Goal: Information Seeking & Learning: Learn about a topic

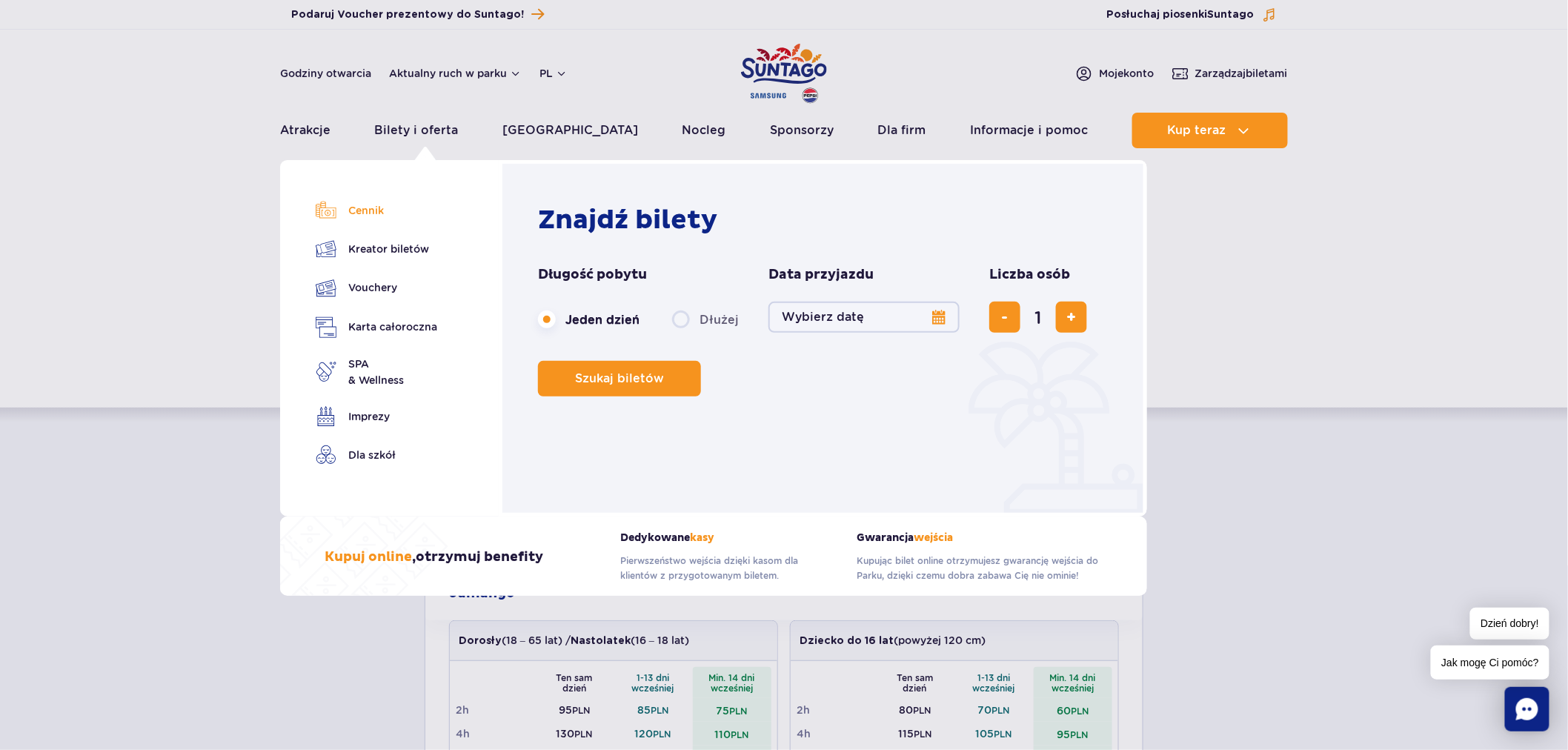
click at [374, 213] on link "Cennik" at bounding box center [376, 210] width 121 height 21
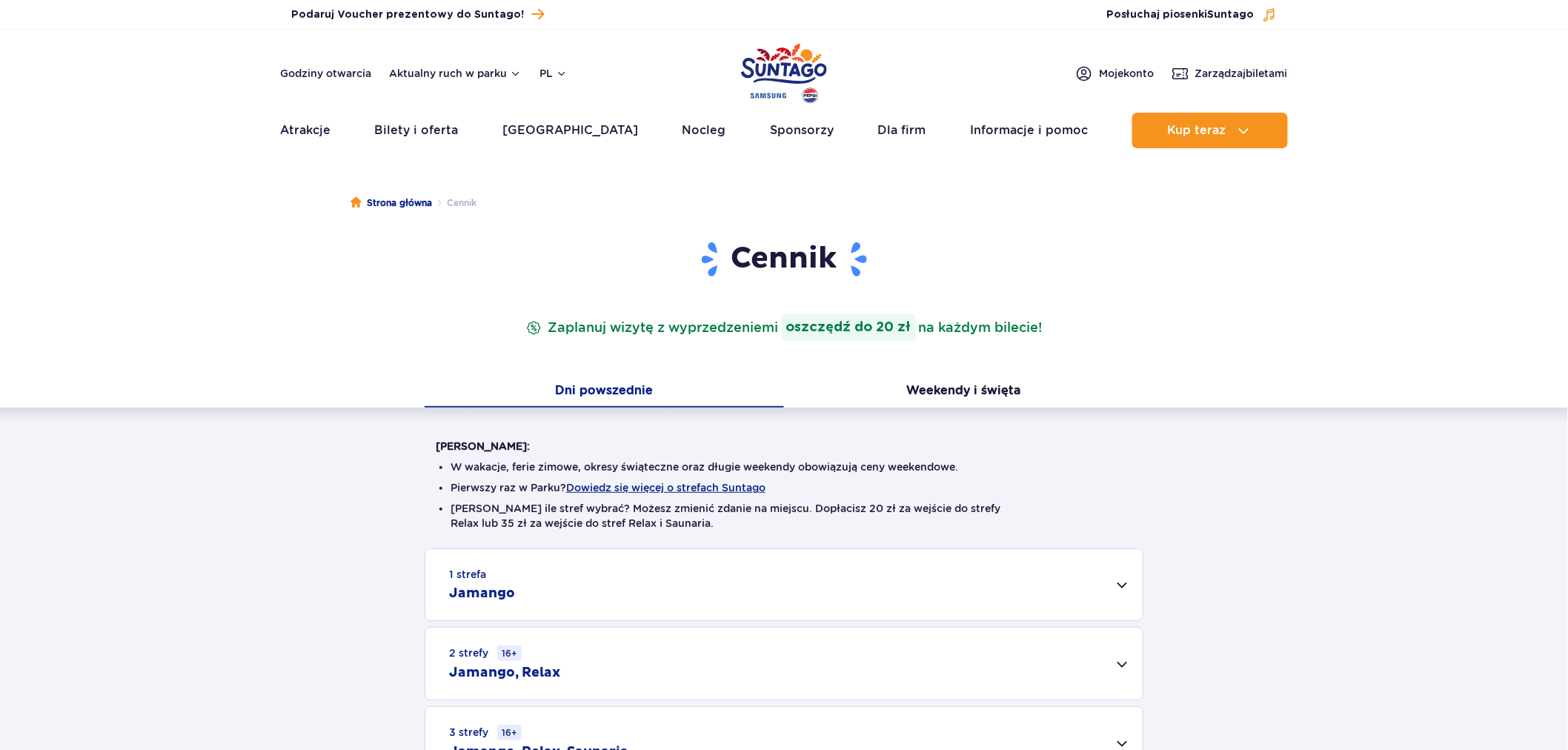
click at [723, 579] on div "1 strefa Jamango" at bounding box center [783, 584] width 717 height 71
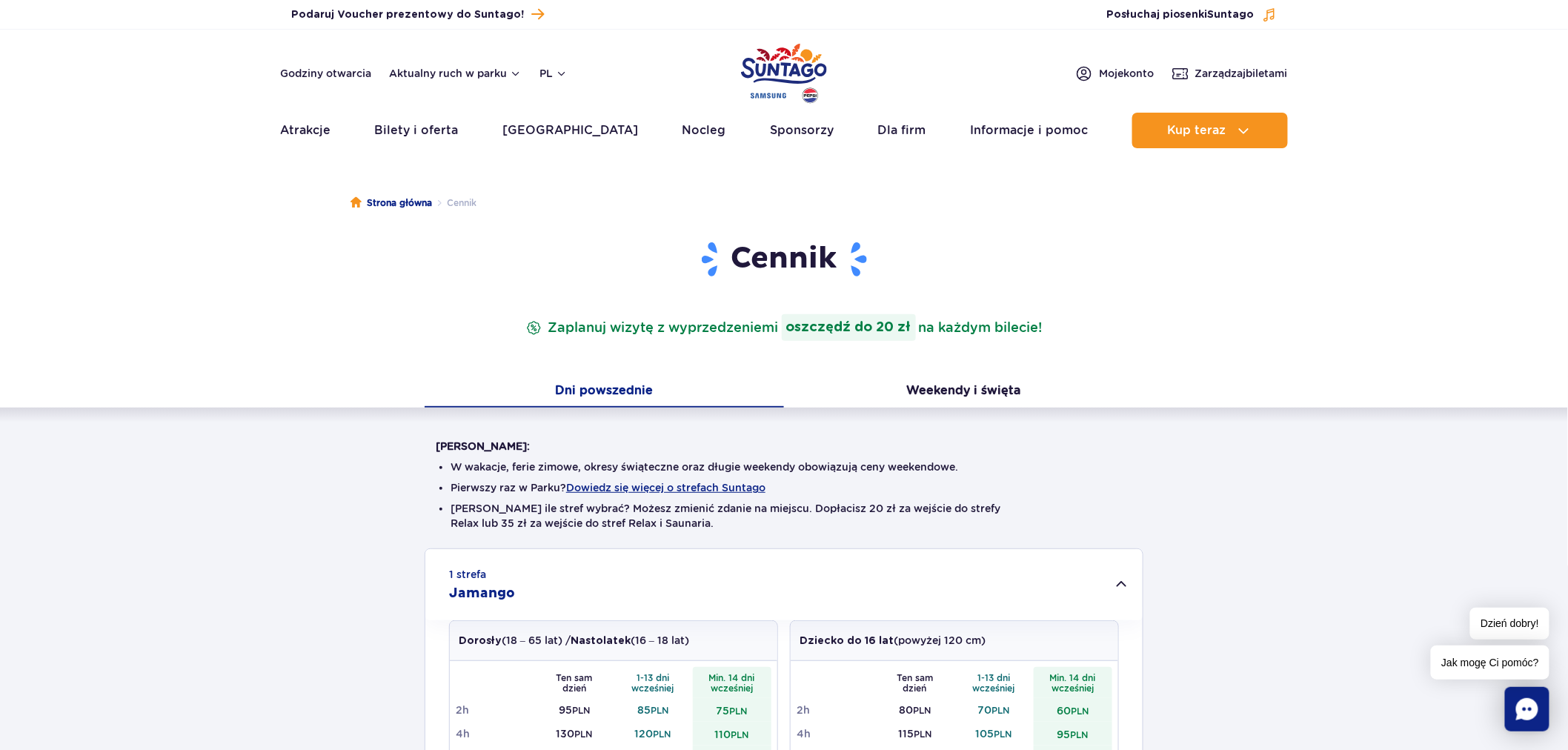
scroll to position [83, 0]
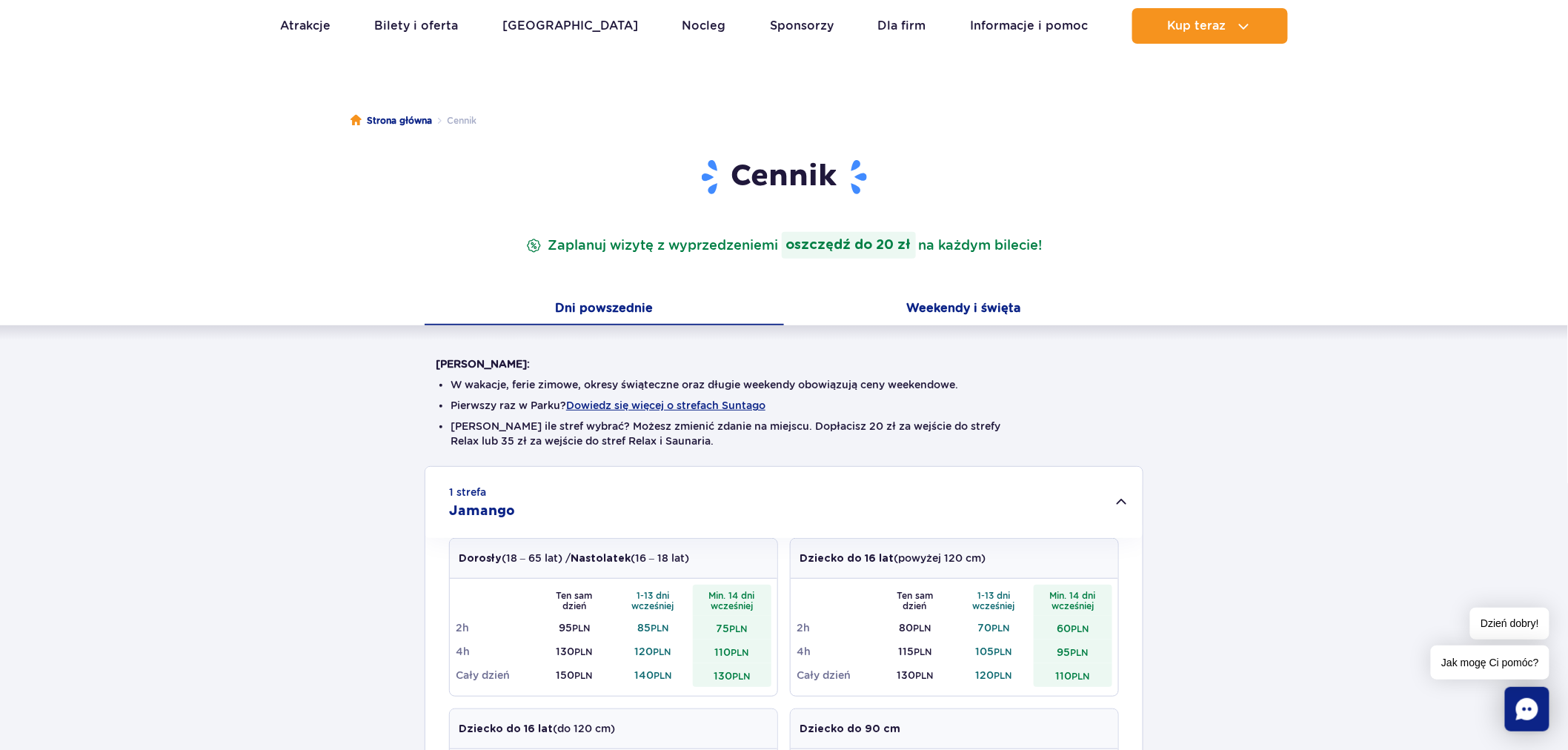
click at [939, 315] on button "Weekendy i święta" at bounding box center [964, 310] width 360 height 31
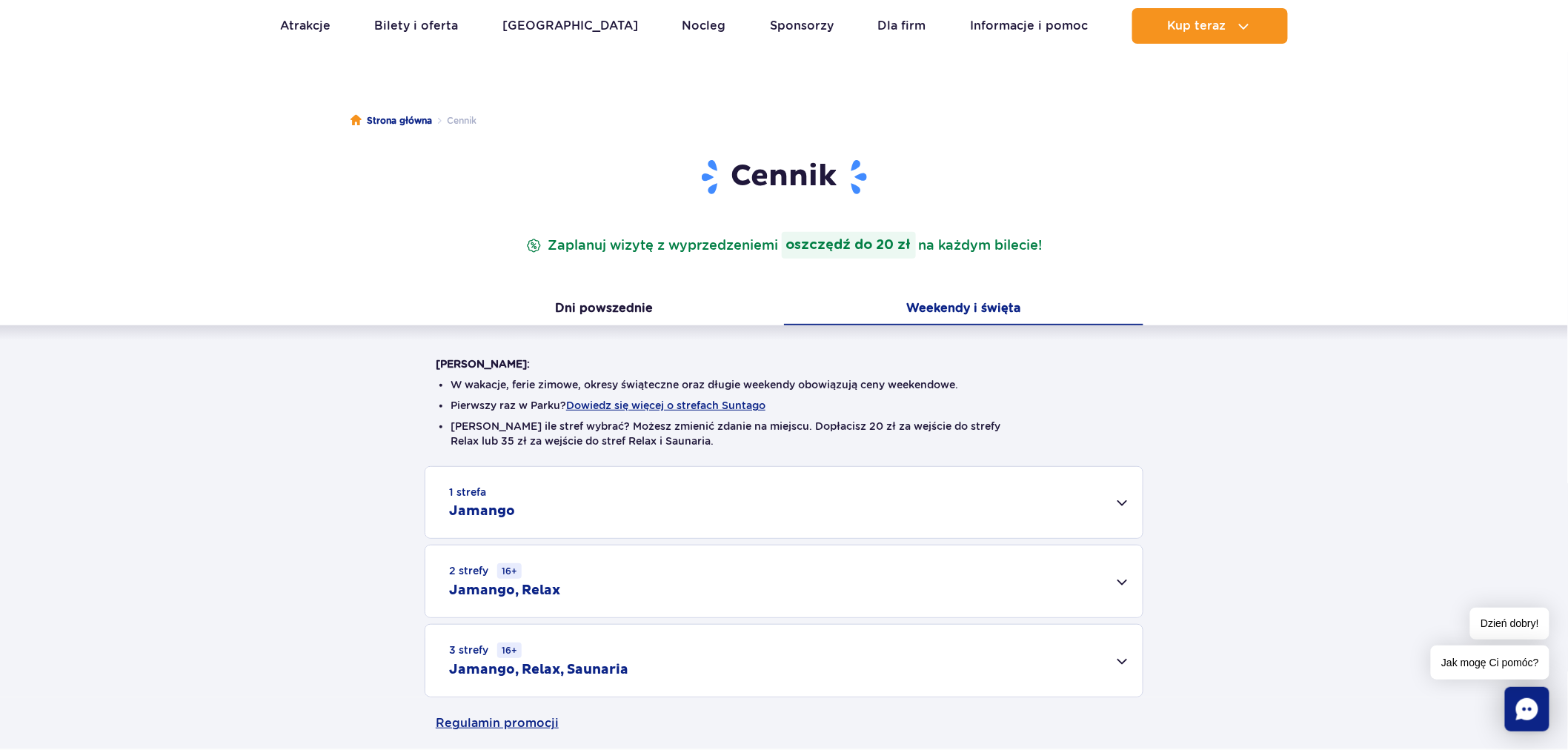
click at [630, 488] on div "1 strefa Jamango" at bounding box center [783, 502] width 717 height 71
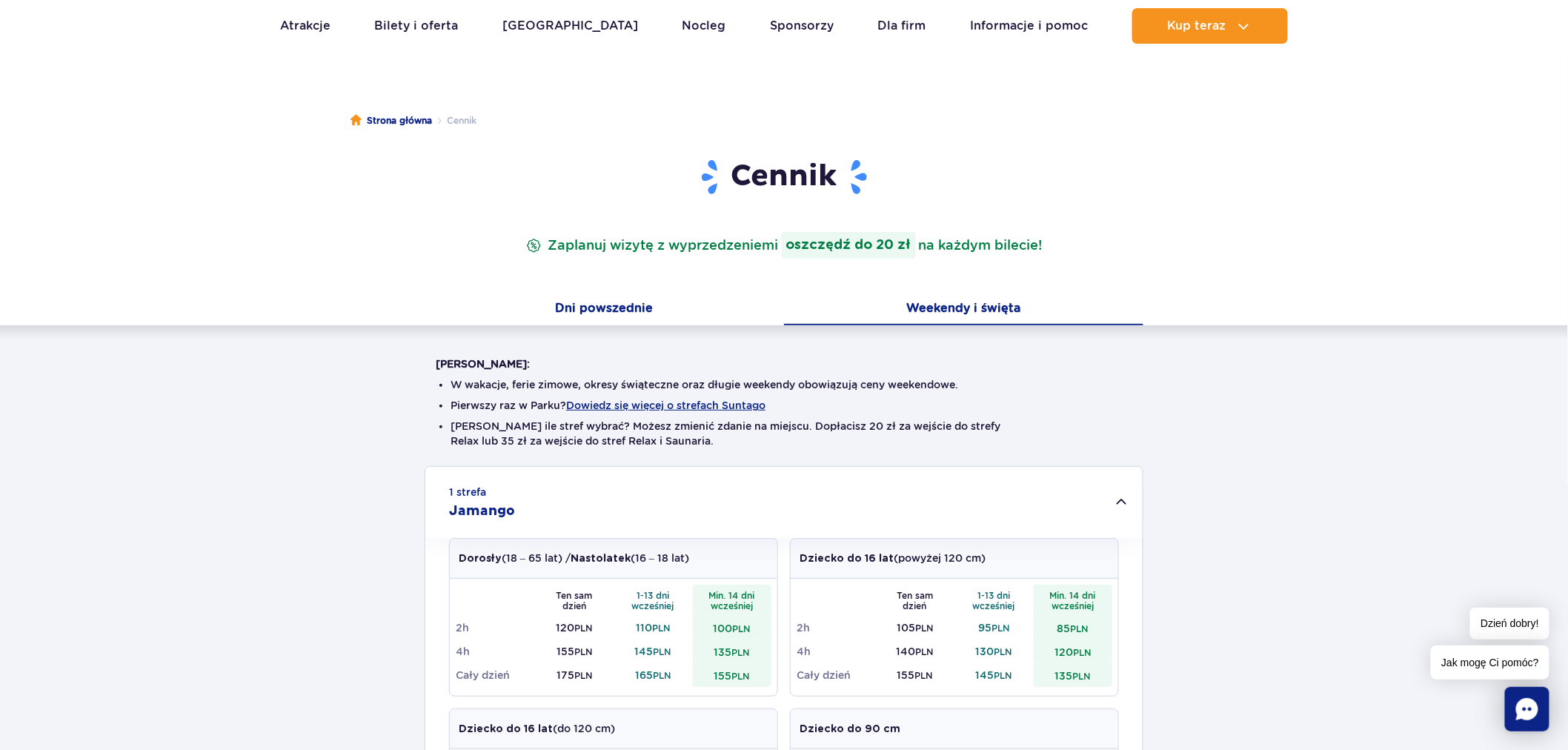
click at [649, 294] on button "Dni powszednie" at bounding box center [604, 310] width 360 height 31
drag, startPoint x: 554, startPoint y: 624, endPoint x: 618, endPoint y: 628, distance: 64.1
click at [586, 631] on td "95 PLN" at bounding box center [575, 628] width 79 height 23
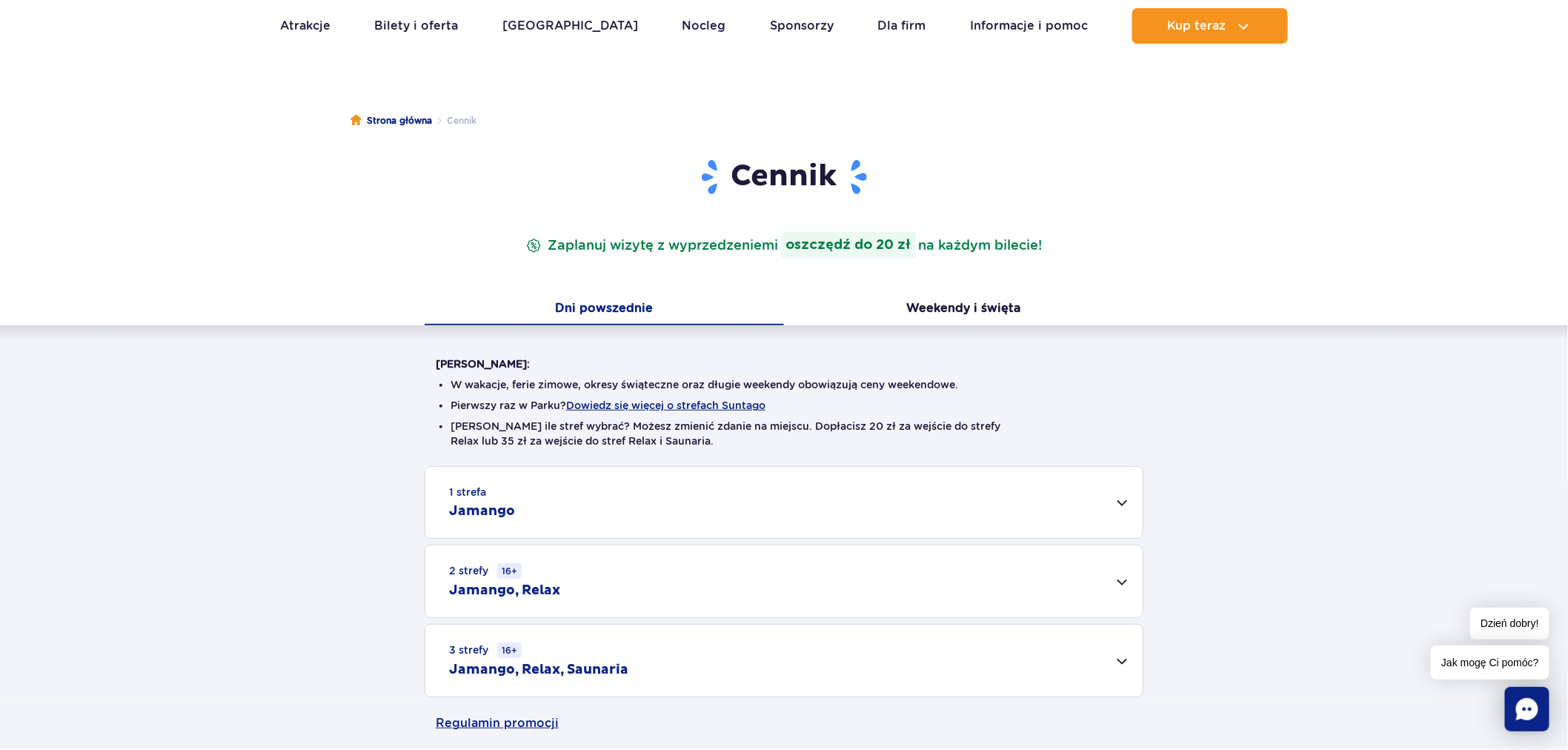
click at [1006, 493] on div "1 strefa Jamango" at bounding box center [783, 502] width 717 height 71
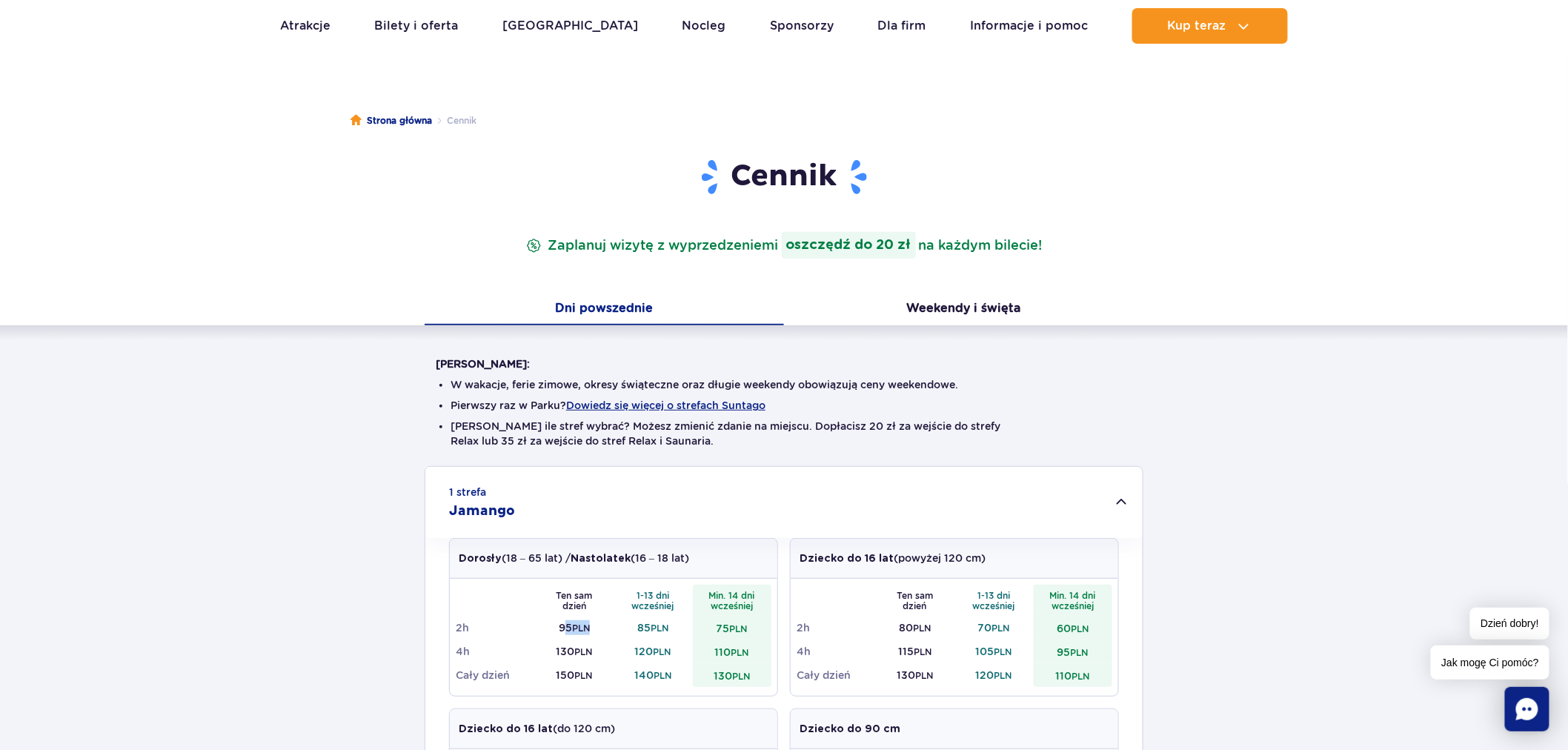
drag, startPoint x: 561, startPoint y: 630, endPoint x: 592, endPoint y: 630, distance: 31.0
click at [592, 630] on td "95 PLN" at bounding box center [575, 628] width 79 height 23
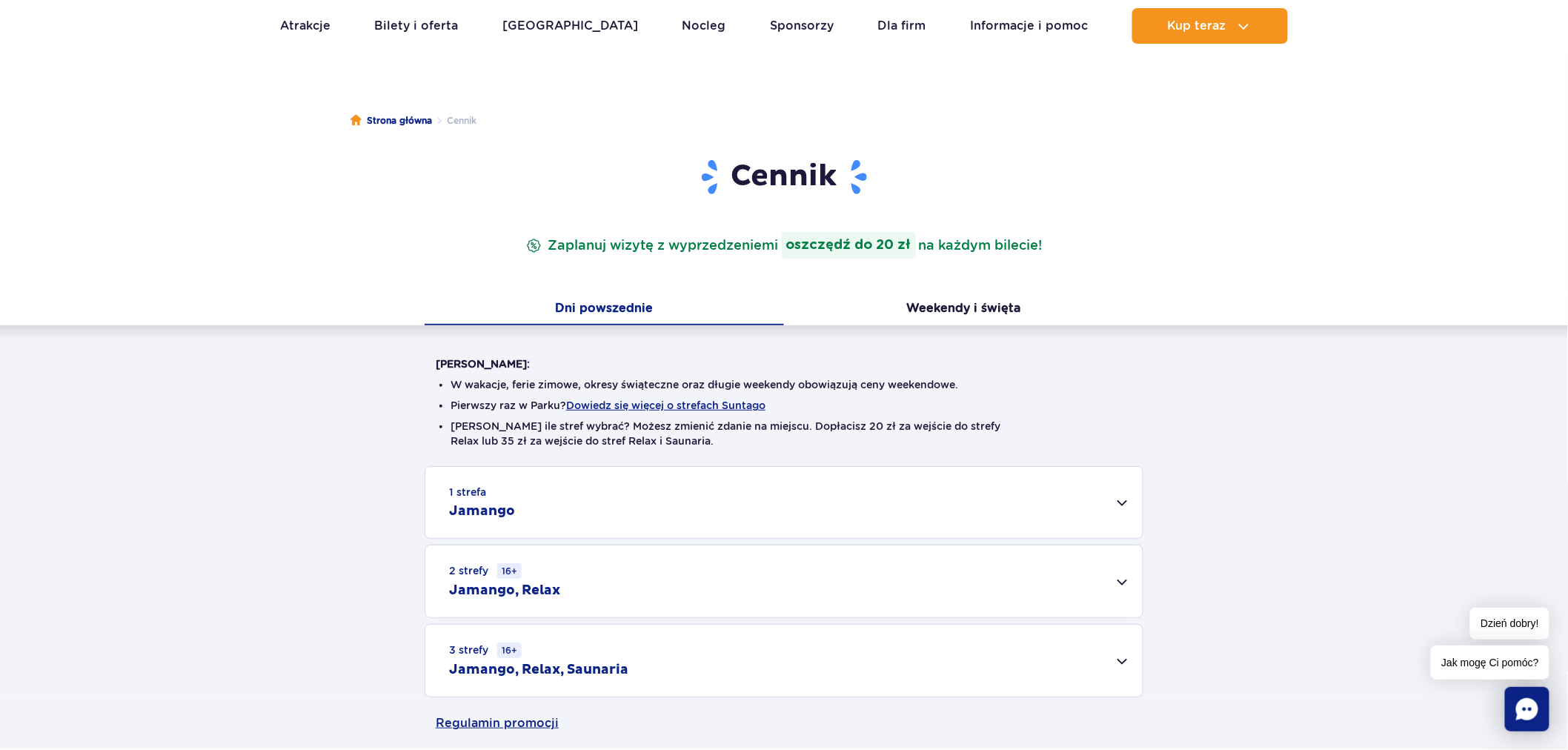
click at [561, 530] on div "1 strefa Jamango" at bounding box center [783, 502] width 717 height 71
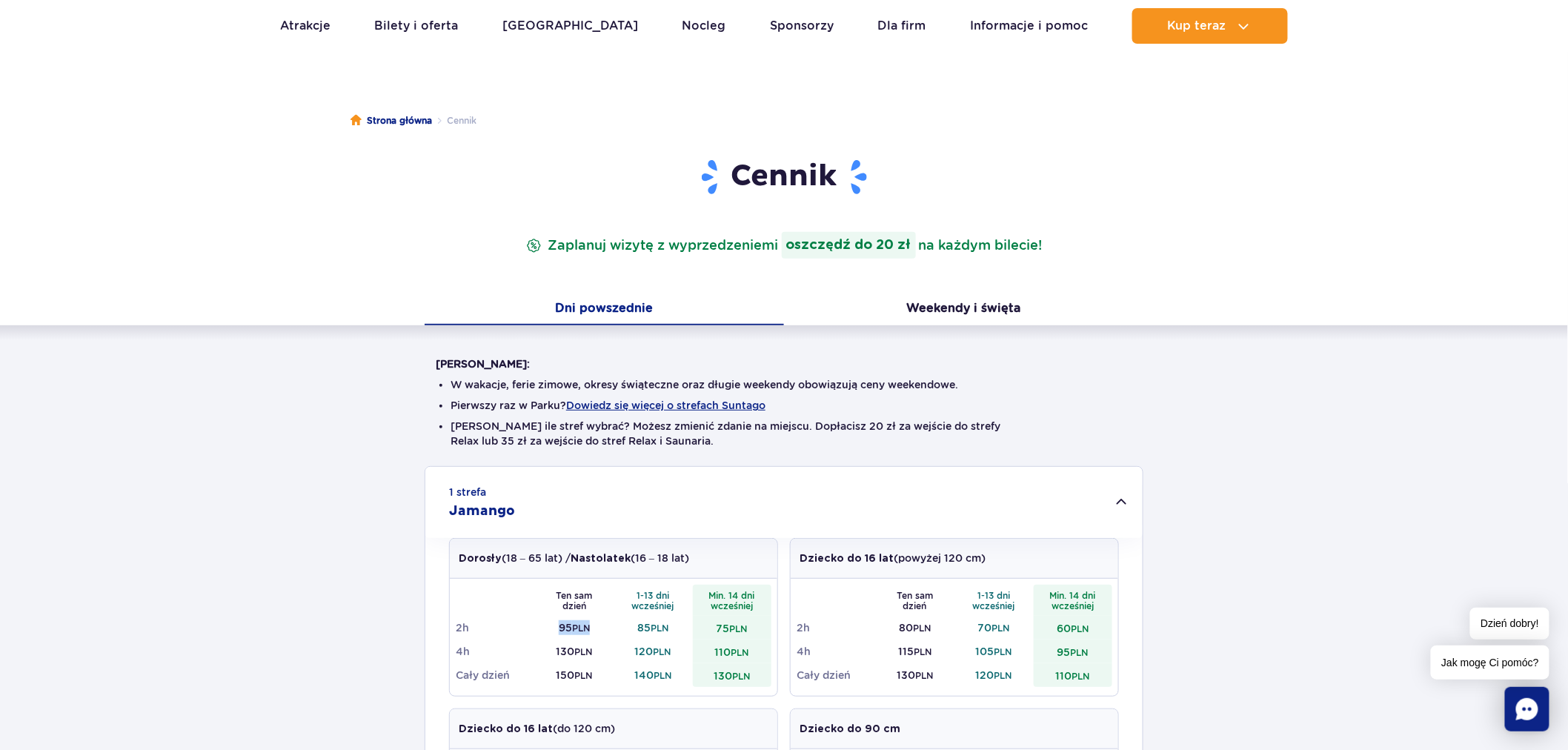
drag, startPoint x: 551, startPoint y: 626, endPoint x: 591, endPoint y: 631, distance: 40.3
click at [591, 631] on td "95 PLN" at bounding box center [575, 628] width 79 height 23
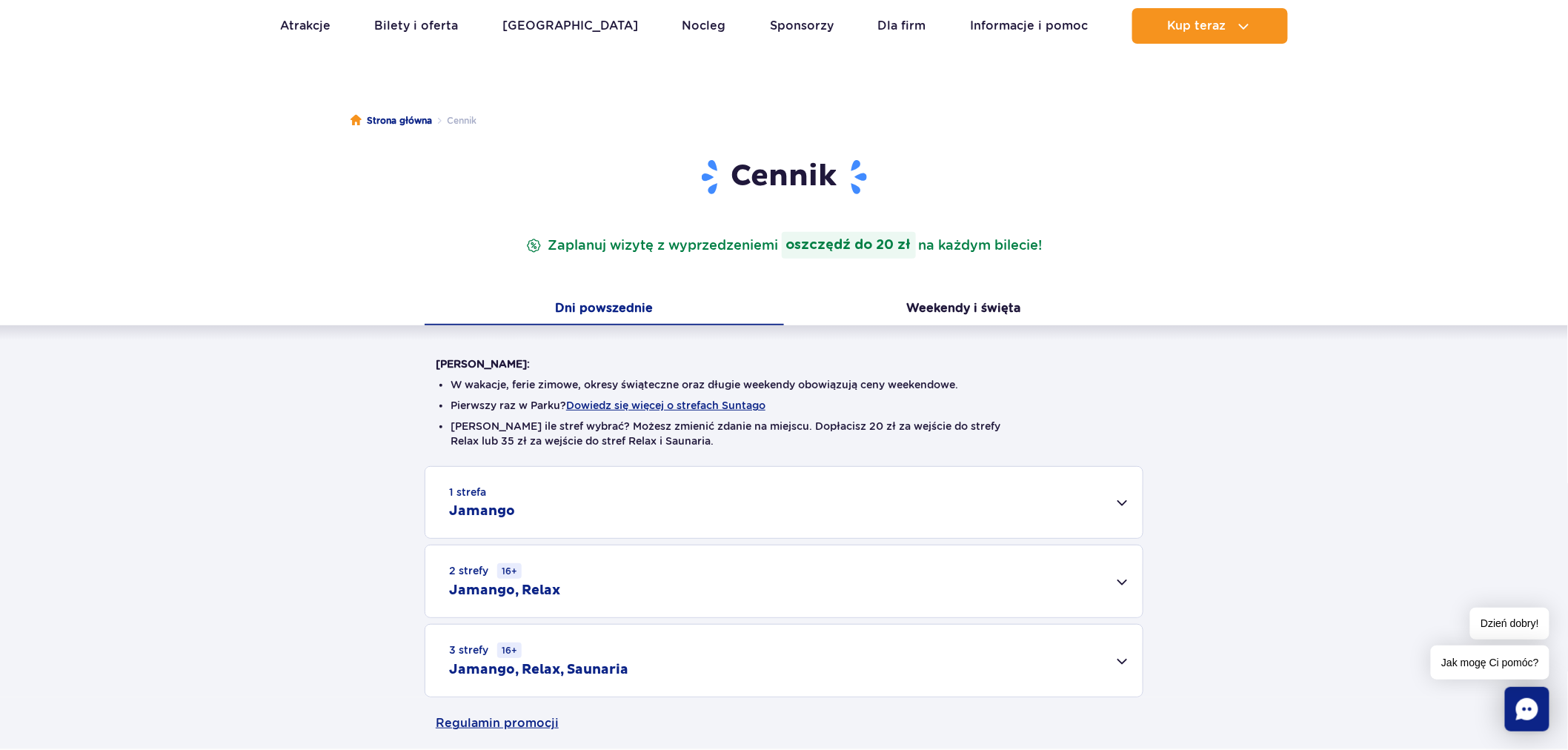
click at [606, 516] on div "1 strefa Jamango" at bounding box center [783, 502] width 717 height 71
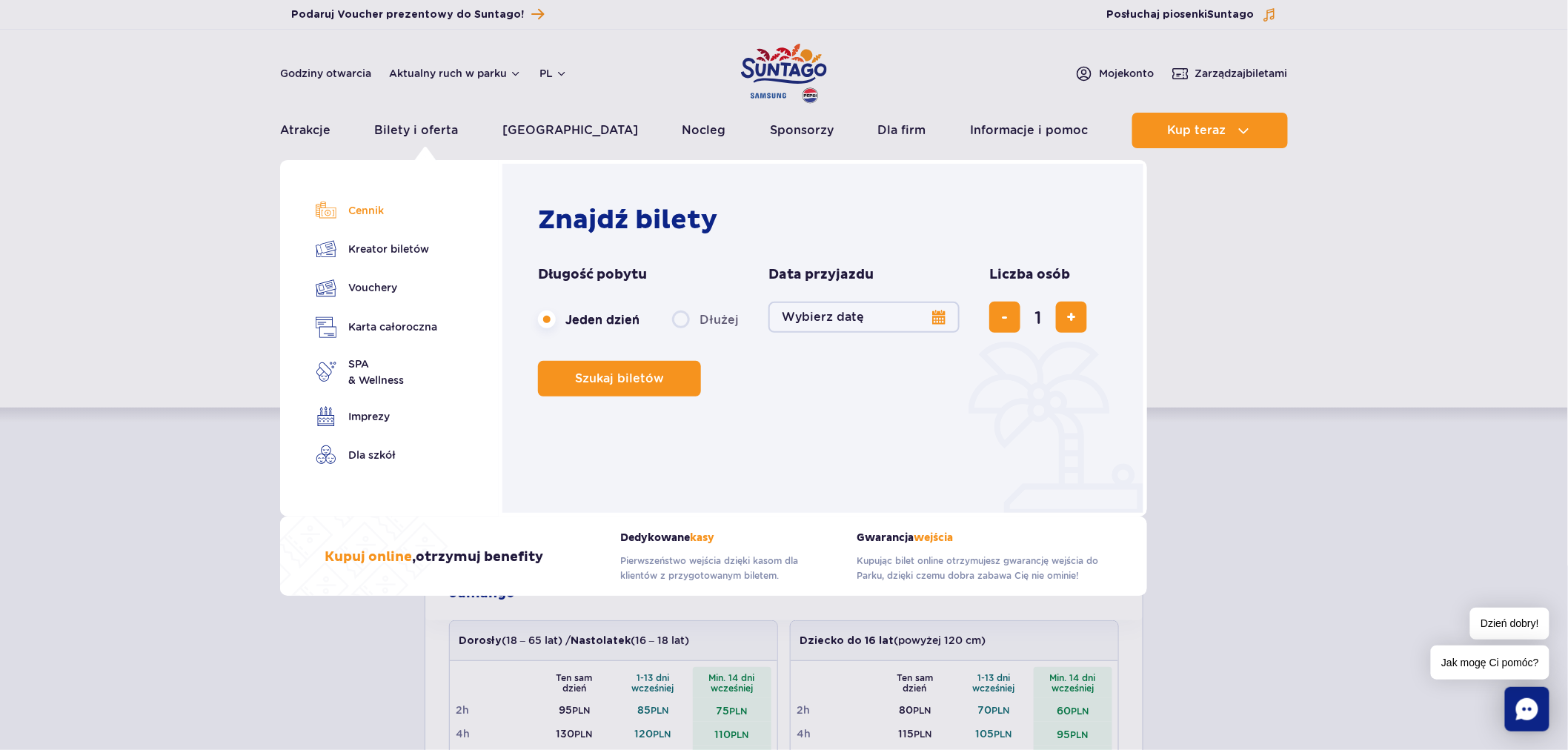
click at [376, 219] on link "Cennik" at bounding box center [376, 210] width 121 height 21
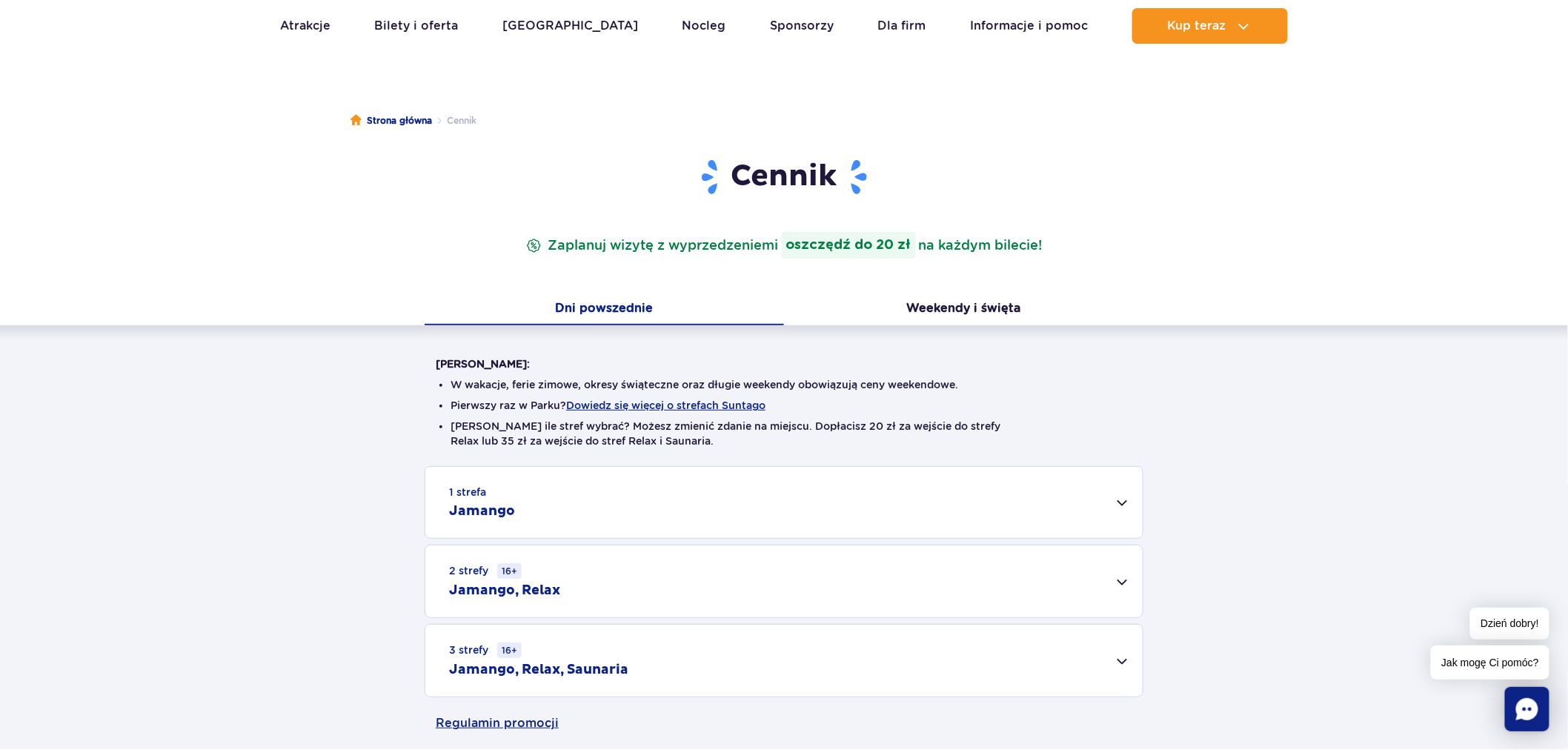
click at [618, 584] on div "2 strefy 16+ Jamango, Relax" at bounding box center [783, 582] width 717 height 72
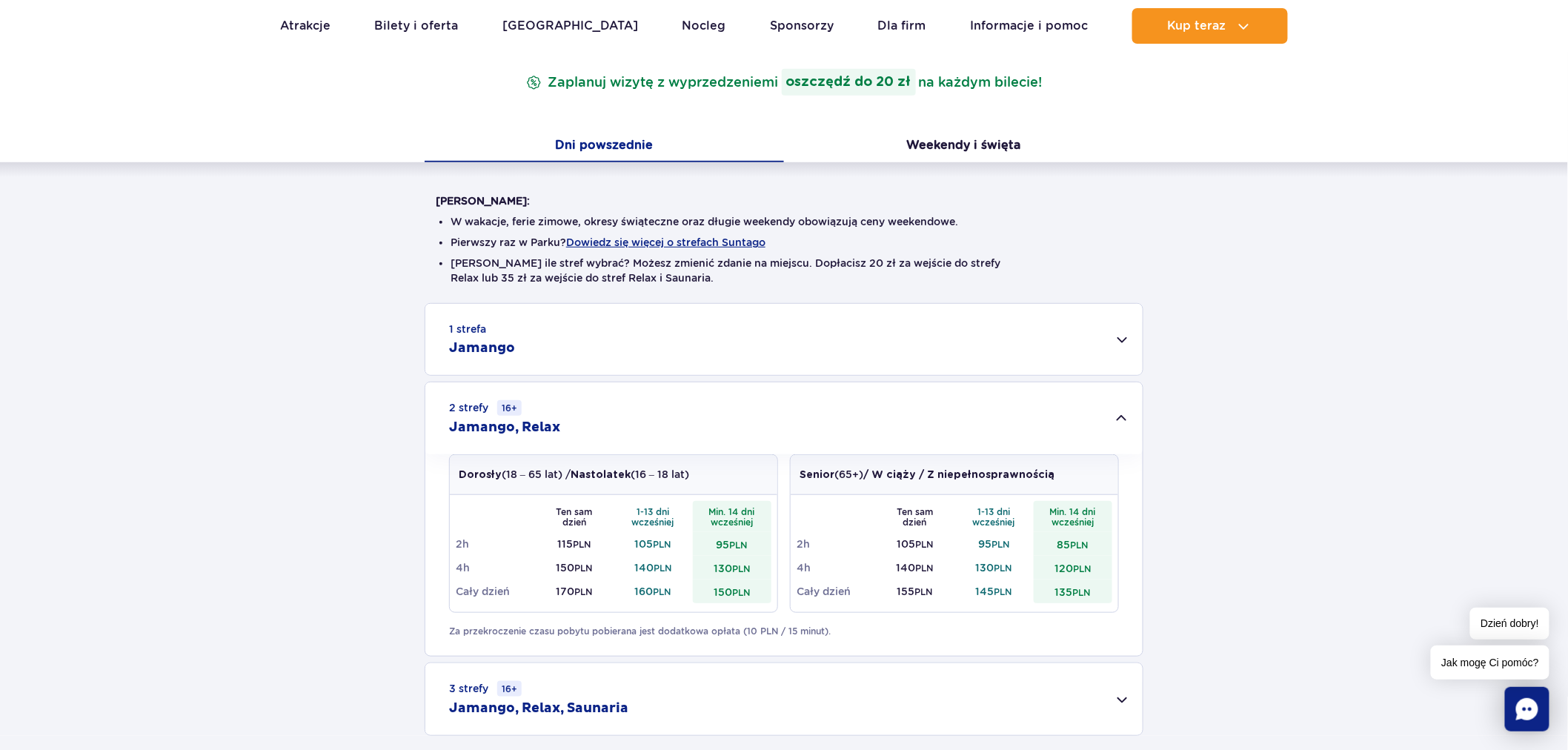
scroll to position [247, 0]
click at [605, 407] on div "2 strefy 16+ Jamango, Relax" at bounding box center [783, 417] width 717 height 72
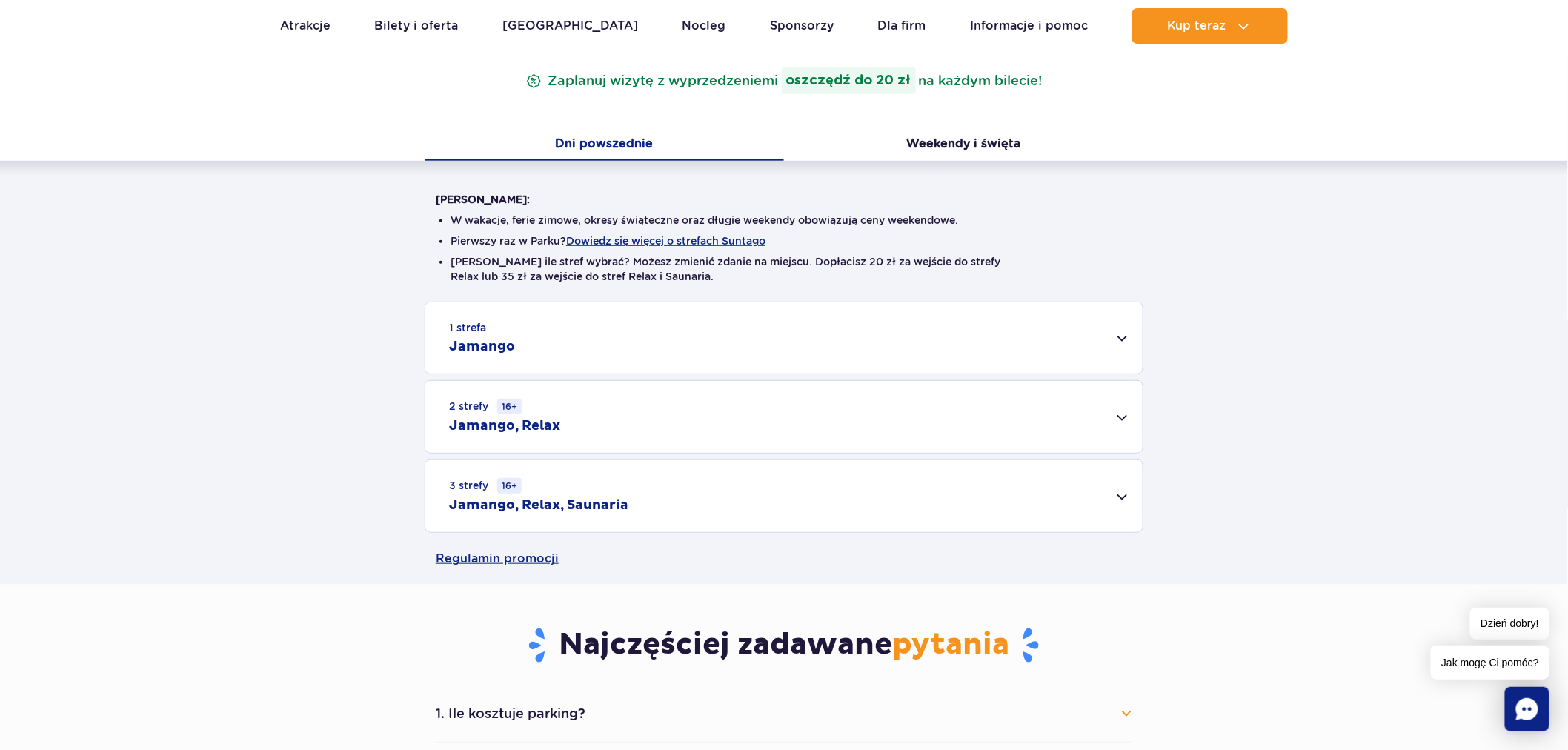
click at [596, 329] on div "1 strefa Jamango" at bounding box center [783, 337] width 717 height 71
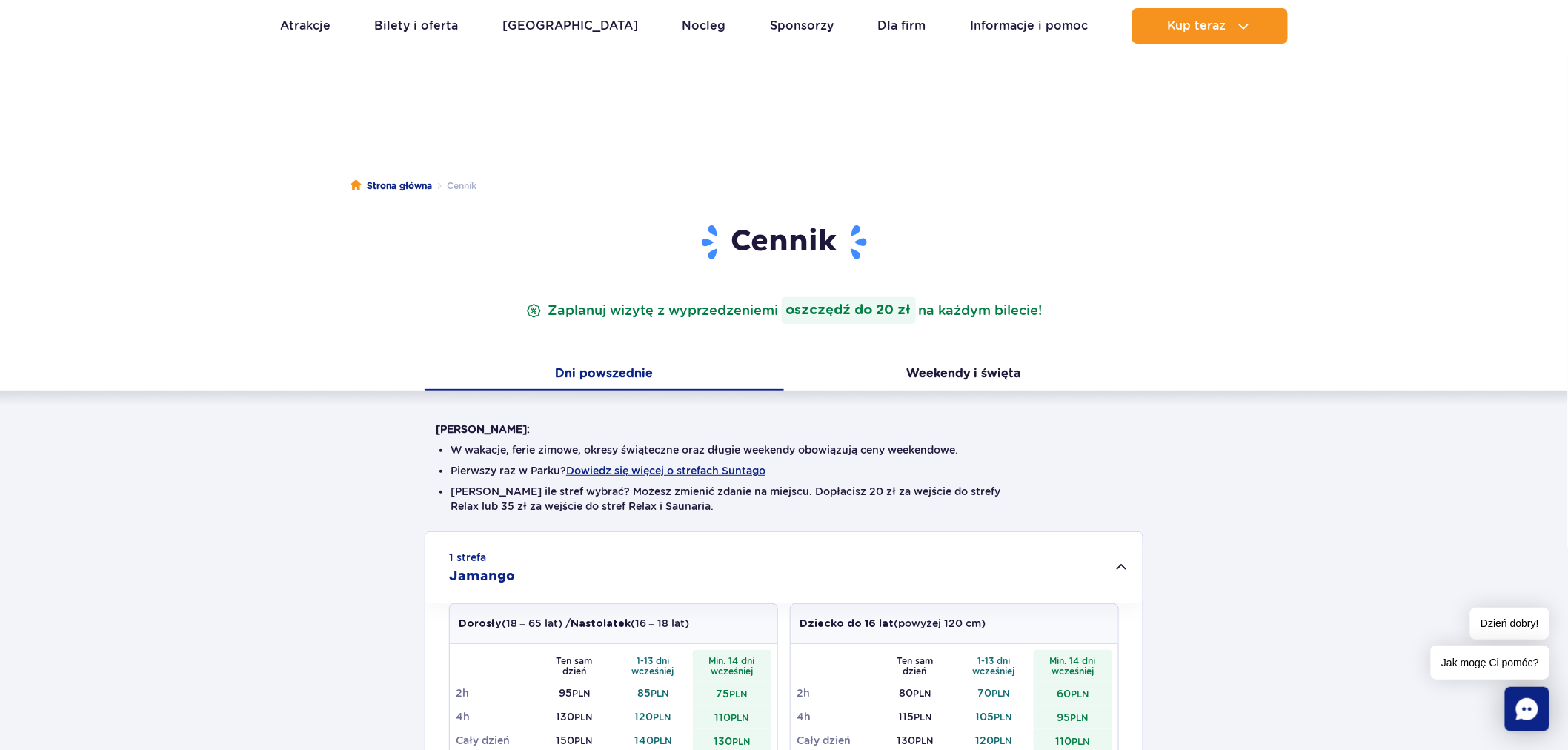
scroll to position [0, 0]
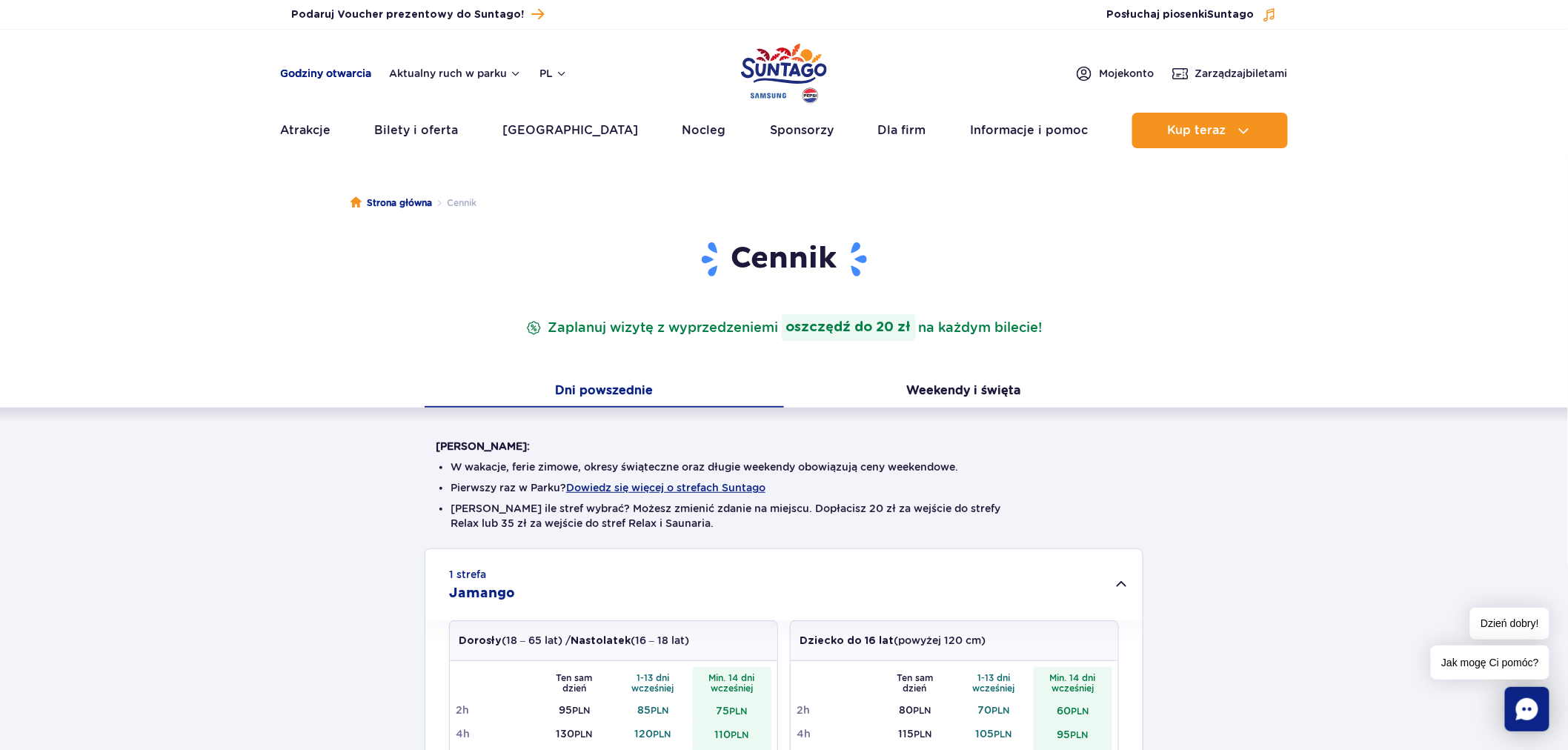
click at [311, 80] on link "Godziny otwarcia" at bounding box center [325, 73] width 91 height 15
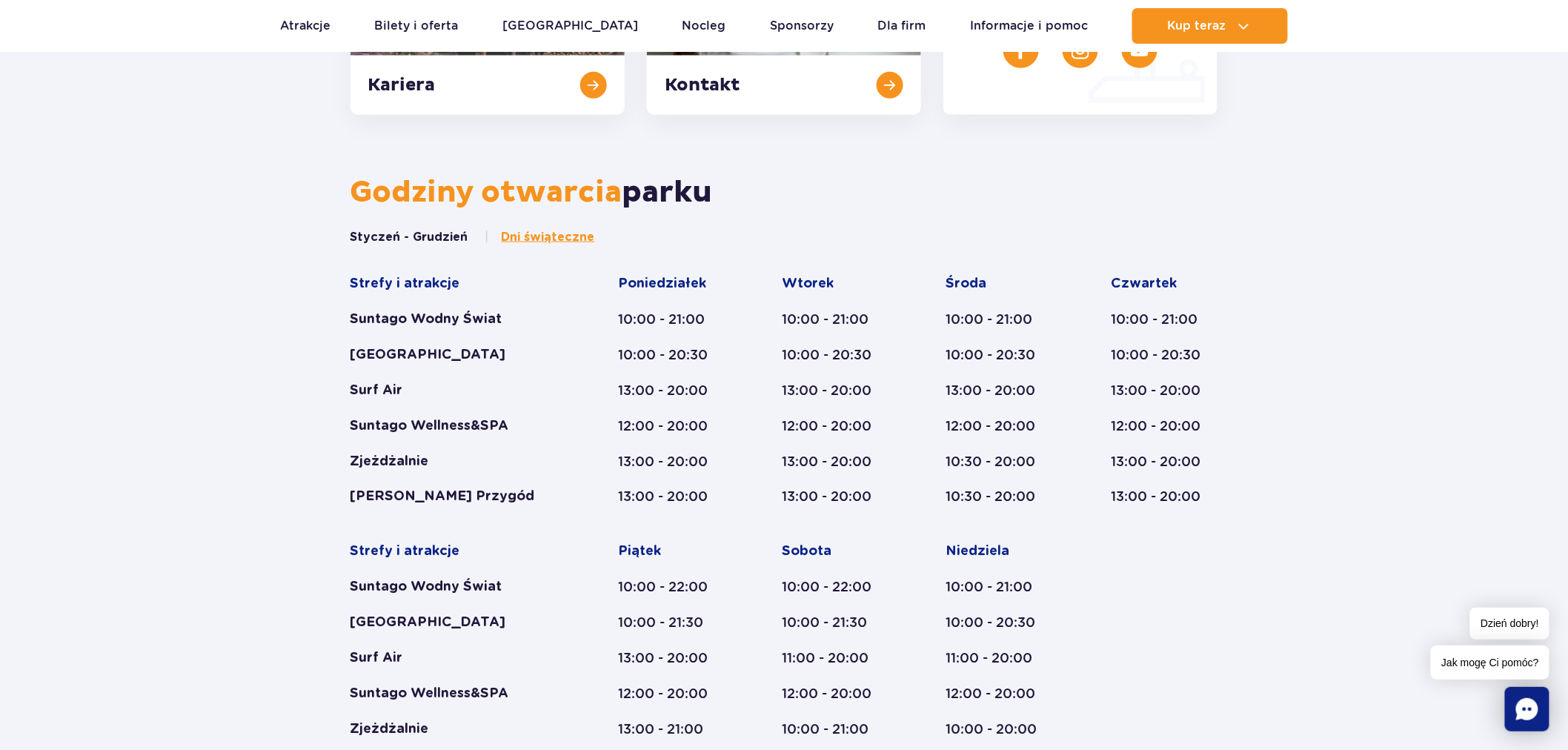
scroll to position [704, 0]
drag, startPoint x: 374, startPoint y: 394, endPoint x: 398, endPoint y: 408, distance: 27.8
click at [393, 405] on div "Strefy i atrakcje Suntago Wodny Świat Crocodile Island Surf Air Suntago Wellnes…" at bounding box center [455, 391] width 211 height 231
drag, startPoint x: 393, startPoint y: 423, endPoint x: 415, endPoint y: 440, distance: 27.8
click at [410, 433] on div "Suntago Wellness&SPA" at bounding box center [455, 427] width 211 height 18
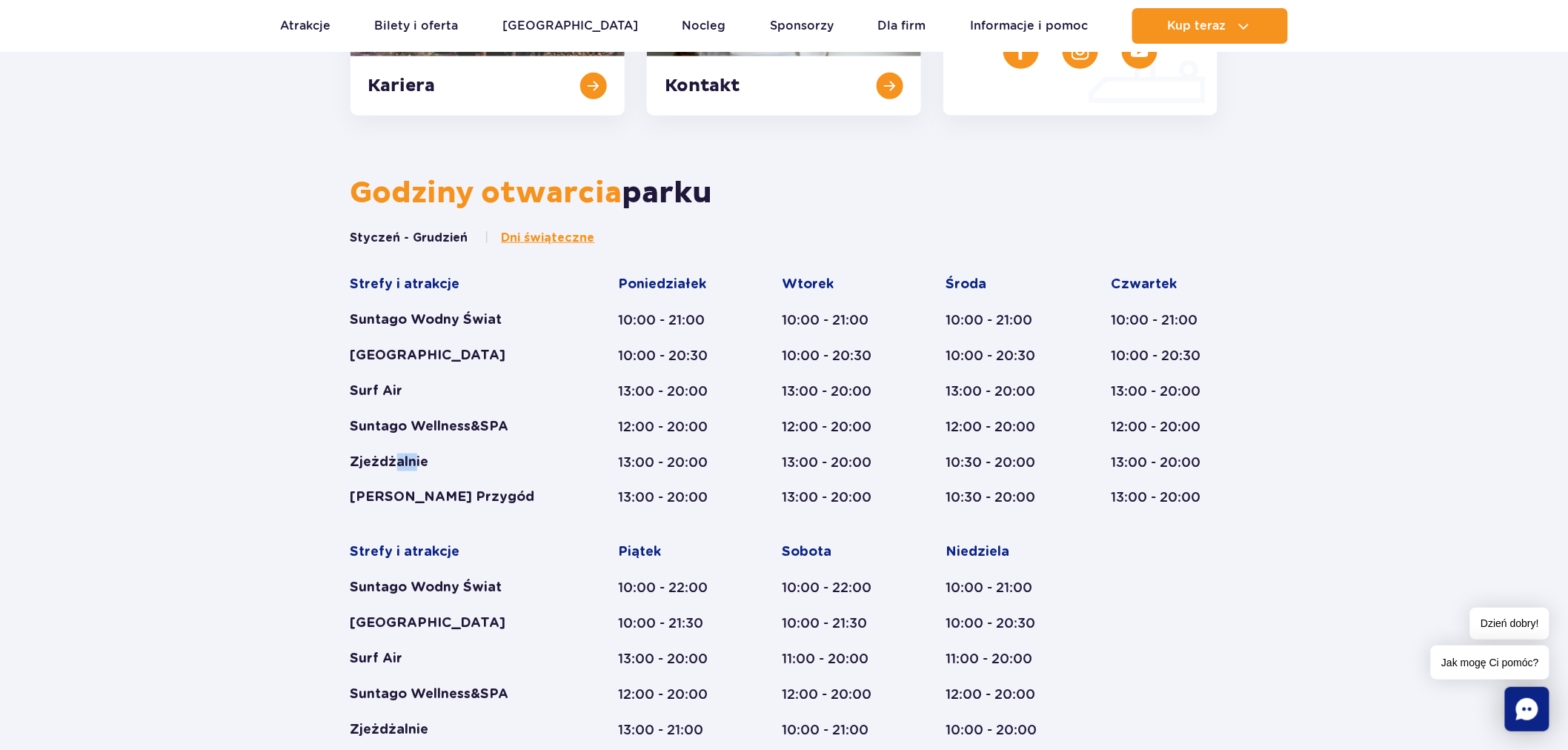
drag, startPoint x: 396, startPoint y: 461, endPoint x: 415, endPoint y: 473, distance: 22.5
click at [415, 472] on div "Strefy i atrakcje Suntago Wodny Świat Crocodile Island Surf Air Suntago Wellnes…" at bounding box center [455, 391] width 211 height 231
click at [448, 502] on div "[PERSON_NAME] Przygód" at bounding box center [455, 498] width 211 height 18
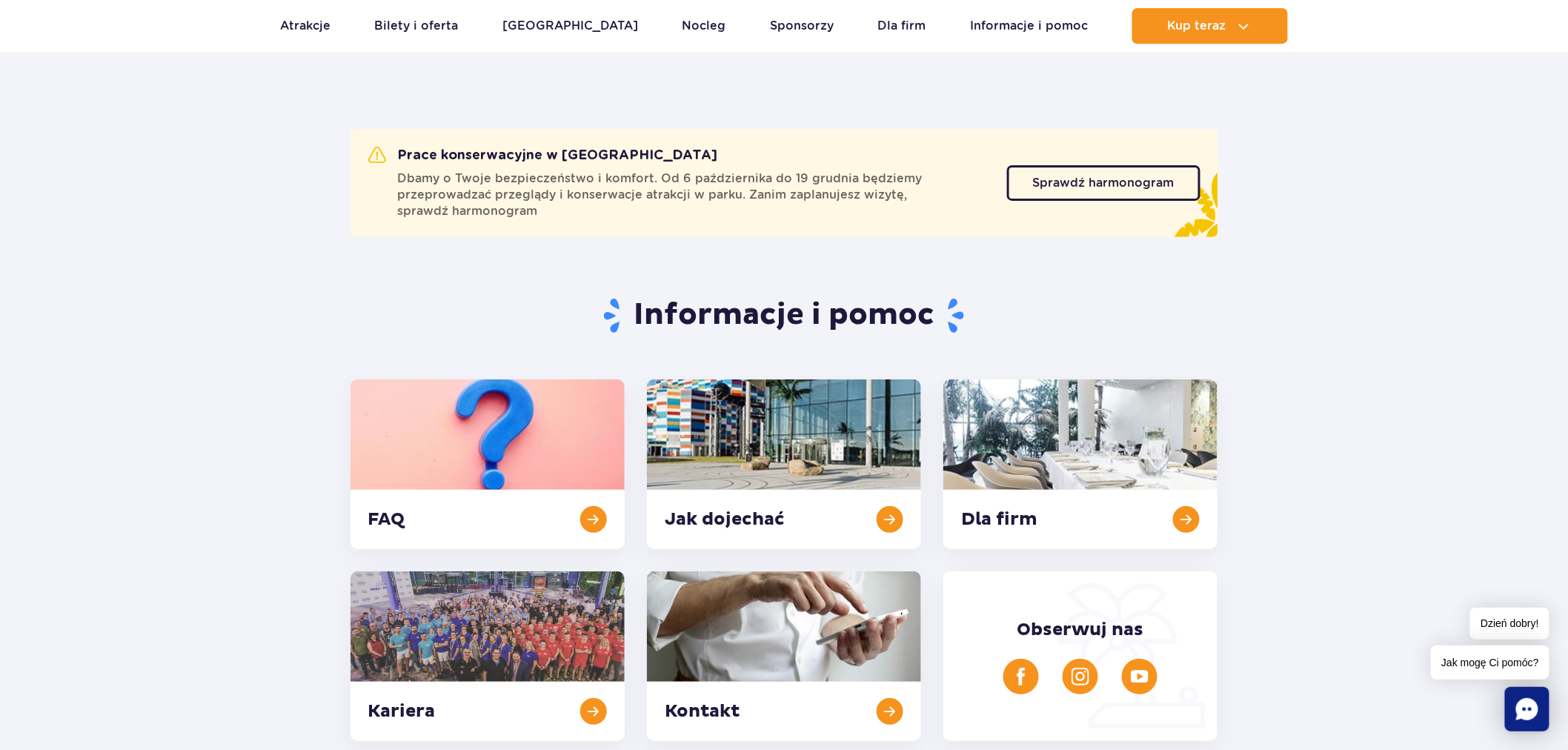
scroll to position [0, 0]
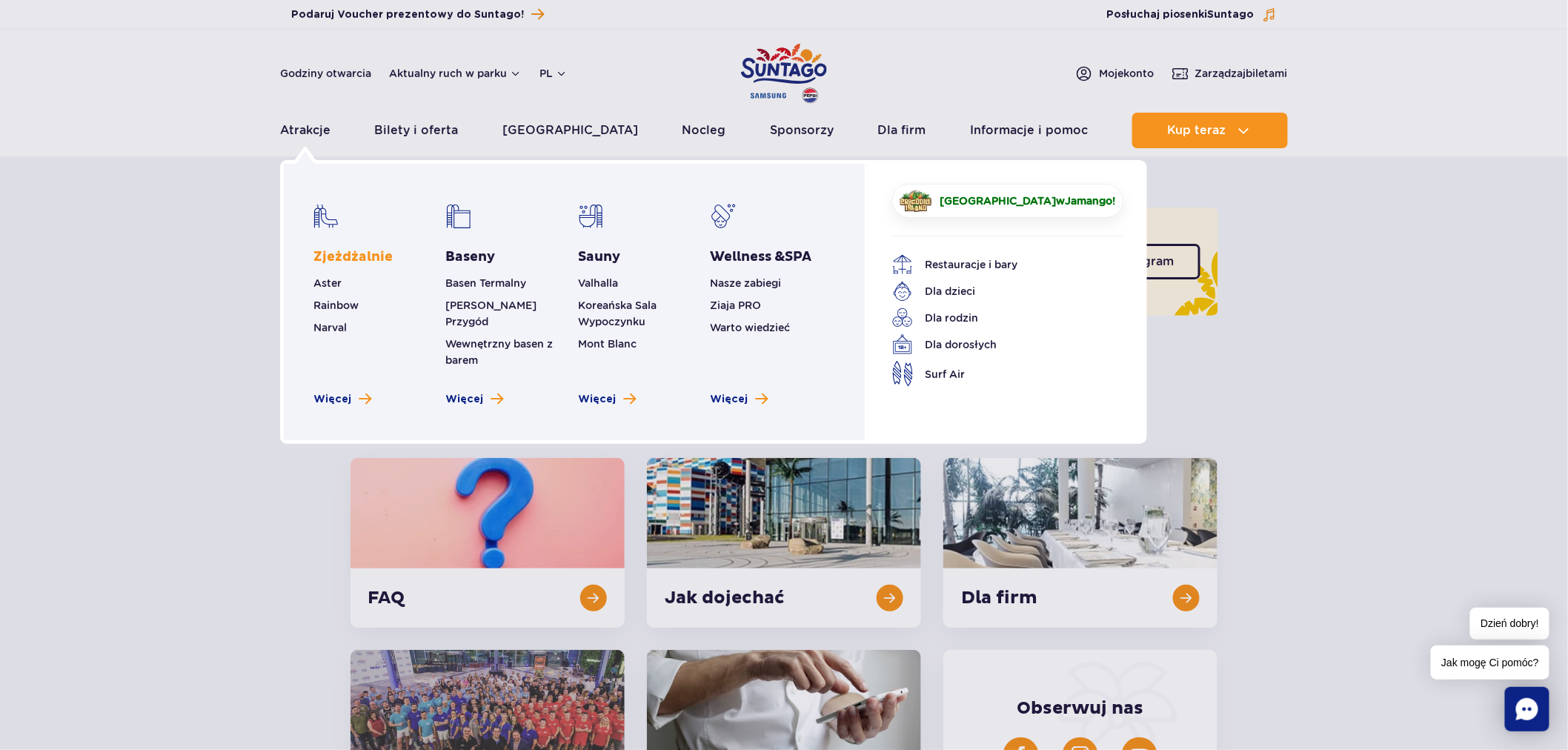
click at [332, 253] on link "Zjeżdżalnie" at bounding box center [353, 257] width 79 height 18
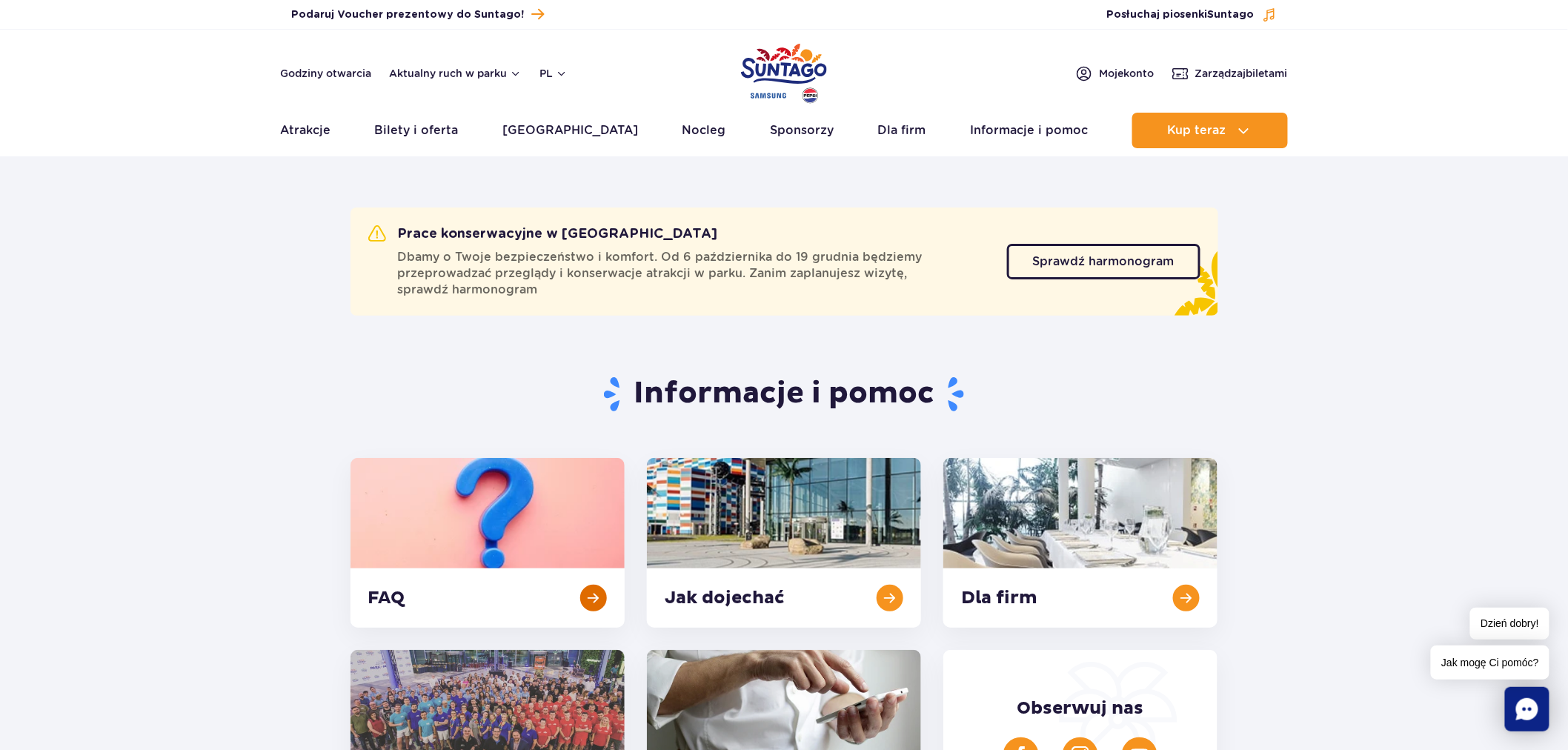
scroll to position [125, 0]
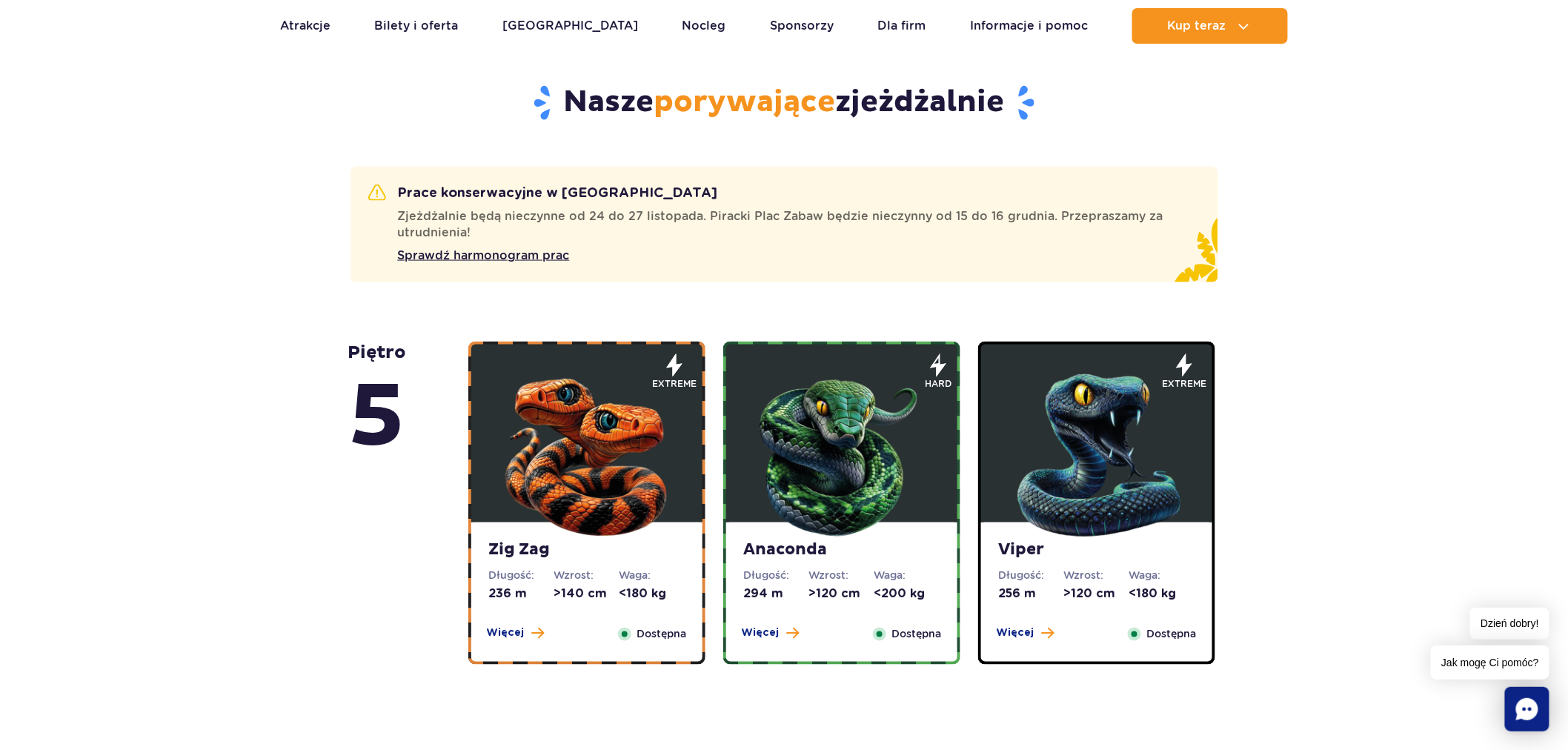
scroll to position [741, 0]
